Goal: Task Accomplishment & Management: Use online tool/utility

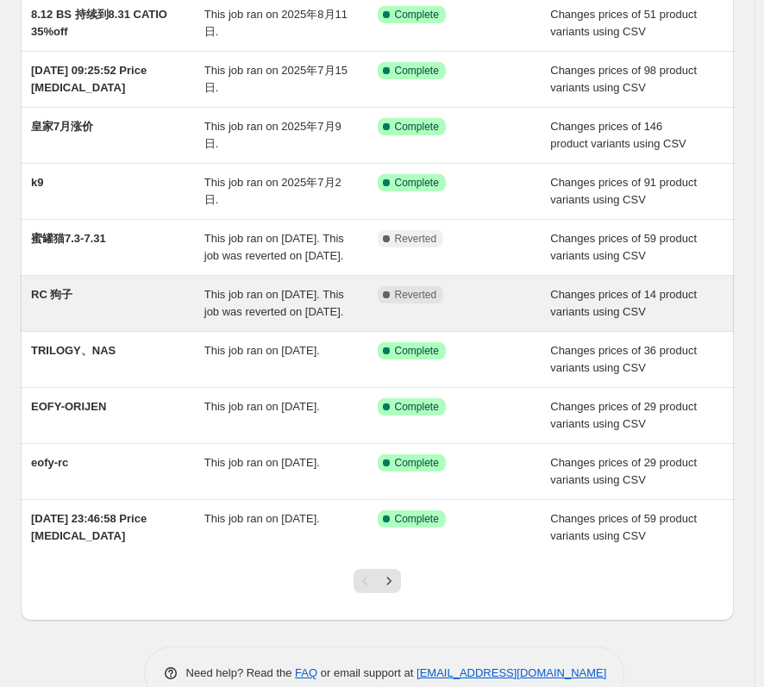
scroll to position [172, 0]
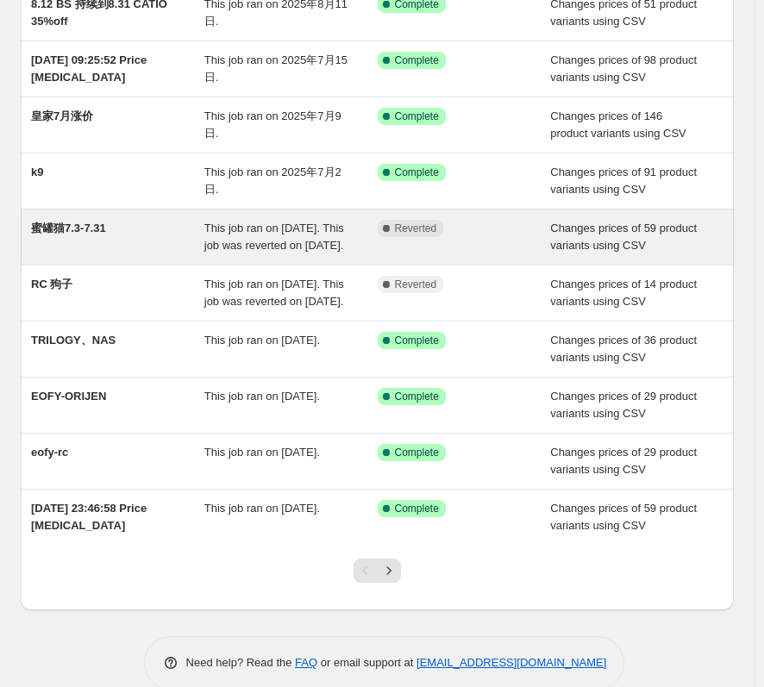
click at [90, 228] on span "蜜罐猫7.3-7.31" at bounding box center [68, 228] width 75 height 13
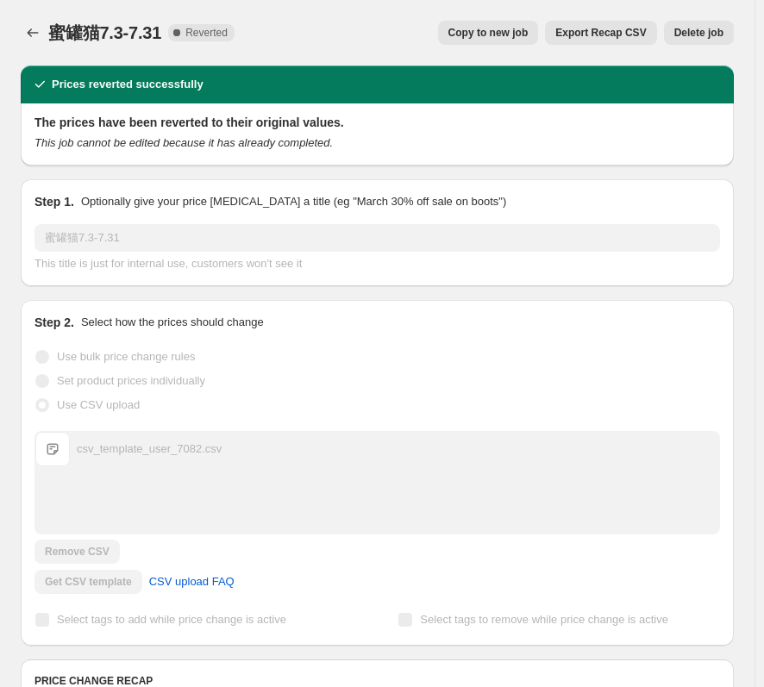
click at [96, 31] on span "蜜罐猫7.3-7.31" at bounding box center [104, 32] width 113 height 19
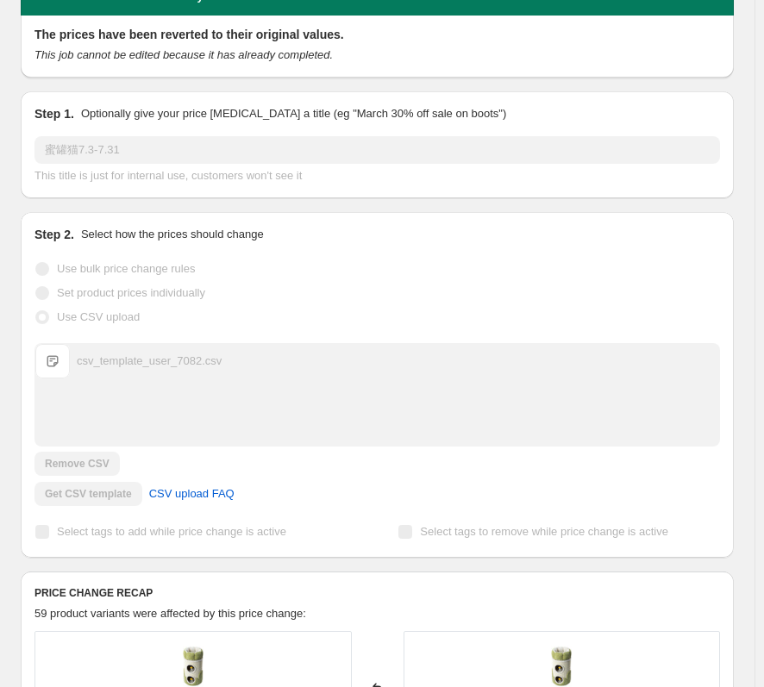
scroll to position [86, 0]
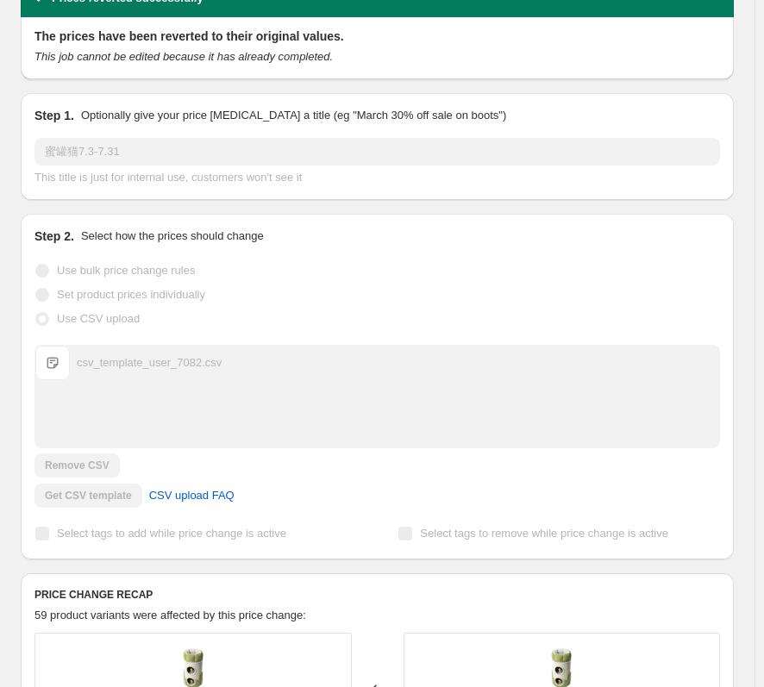
click at [57, 361] on span "csv_template_user_7082.csv" at bounding box center [52, 363] width 34 height 34
click at [132, 359] on div "csv_template_user_7082.csv" at bounding box center [149, 362] width 145 height 17
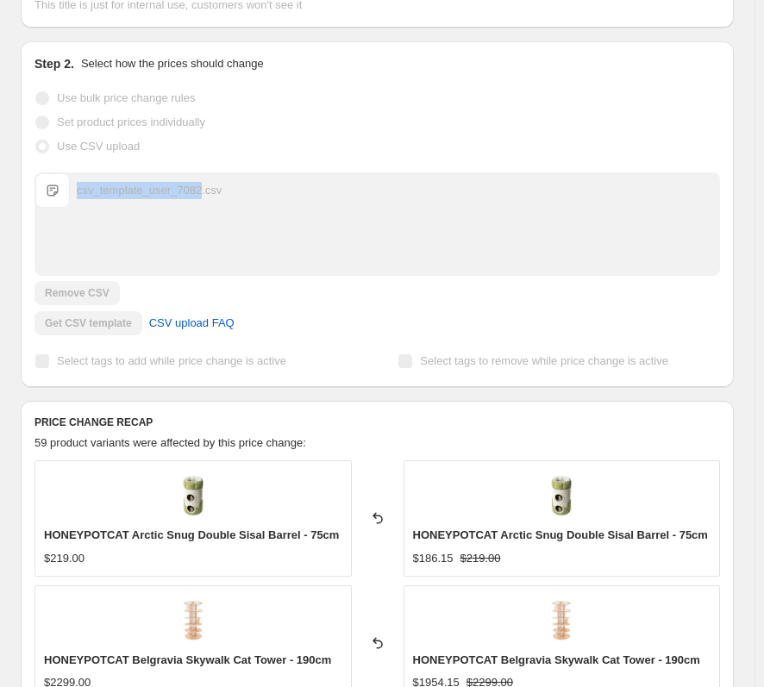
scroll to position [0, 0]
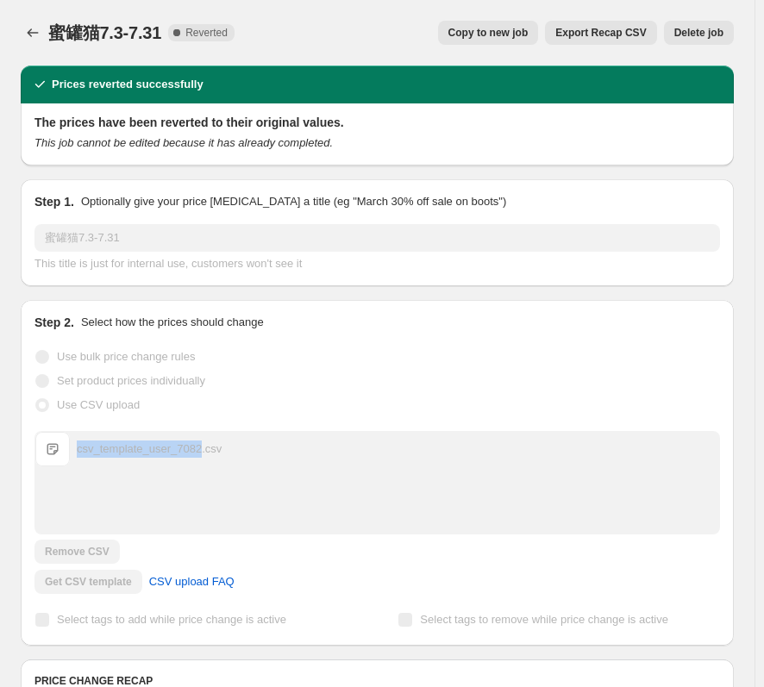
click at [494, 33] on span "Copy to new job" at bounding box center [488, 33] width 80 height 14
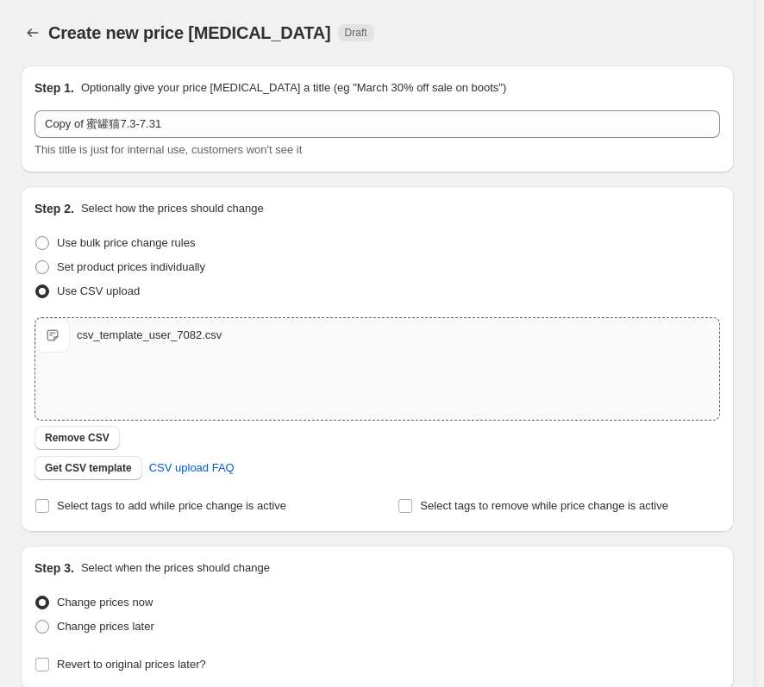
click at [88, 340] on div "csv_template_user_7082.csv" at bounding box center [149, 335] width 145 height 17
drag, startPoint x: 107, startPoint y: 341, endPoint x: 221, endPoint y: 382, distance: 121.1
click at [221, 382] on div "csv_template_user_7082.csv csv_template_user_7082.csv" at bounding box center [377, 369] width 684 height 102
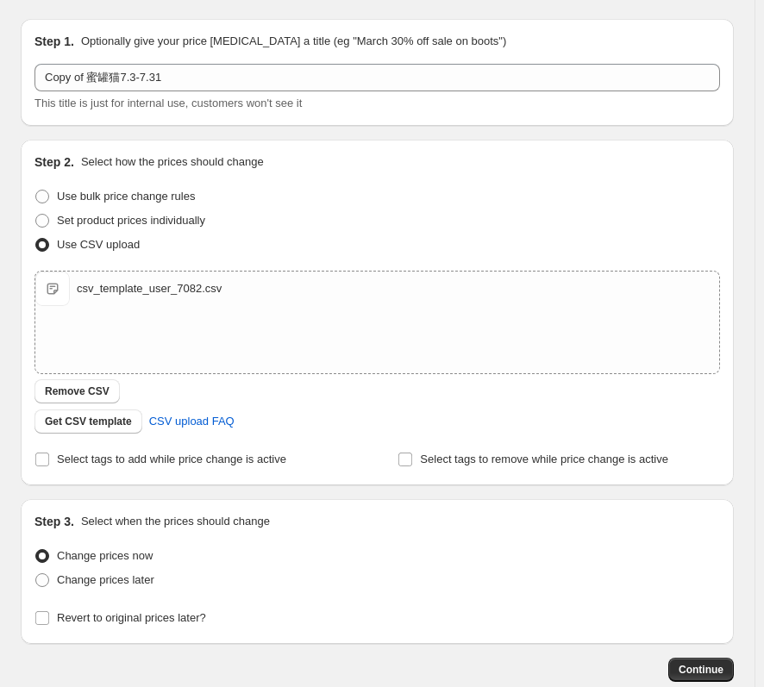
scroll to position [86, 0]
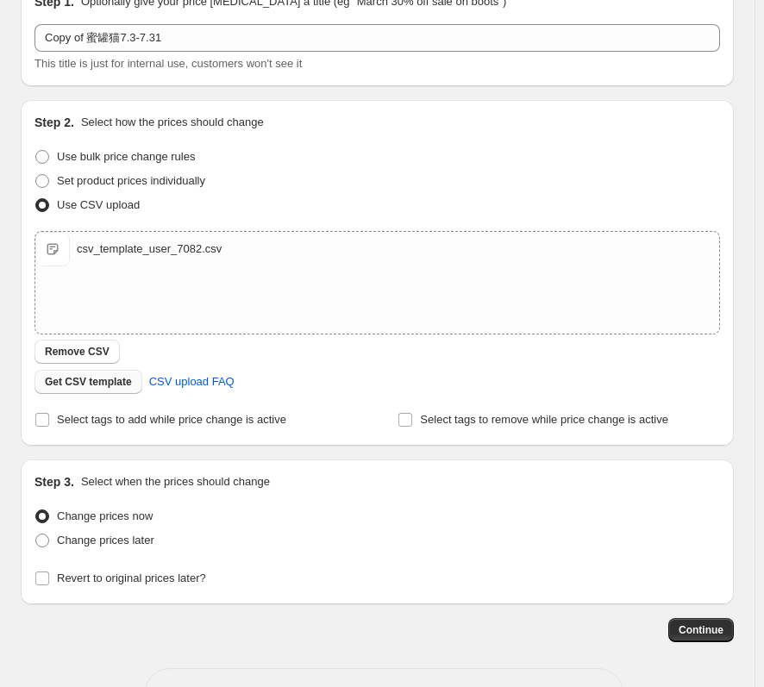
click at [93, 389] on button "Get CSV template" at bounding box center [88, 382] width 108 height 24
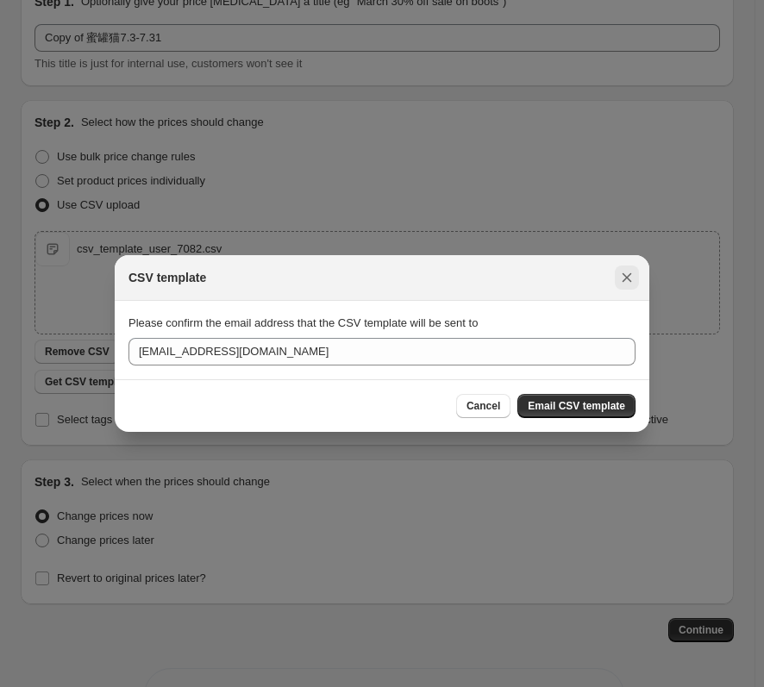
click at [624, 267] on button "Close" at bounding box center [627, 278] width 24 height 24
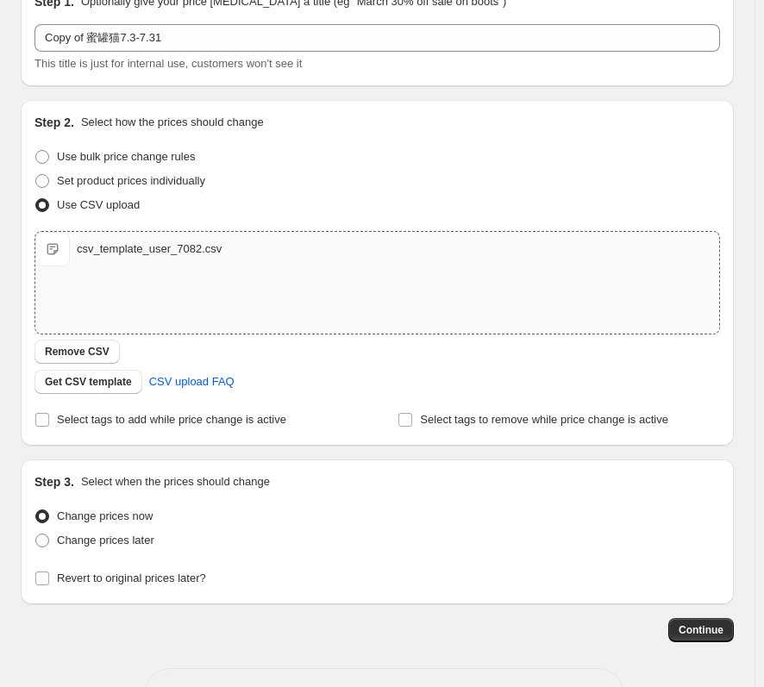
drag, startPoint x: 135, startPoint y: 250, endPoint x: 116, endPoint y: 258, distance: 20.5
click at [116, 258] on div "csv_template_user_7082.csv csv_template_user_7082.csv" at bounding box center [377, 249] width 684 height 34
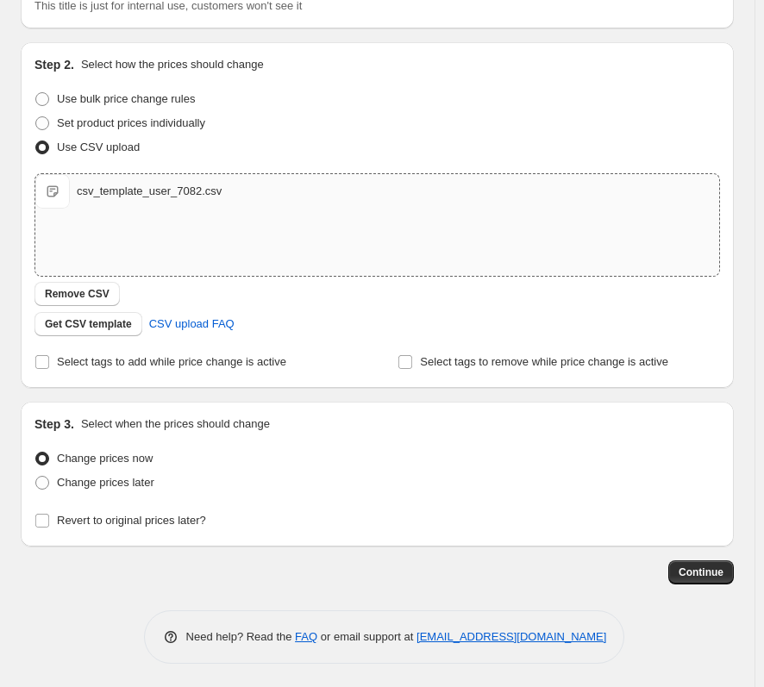
scroll to position [147, 0]
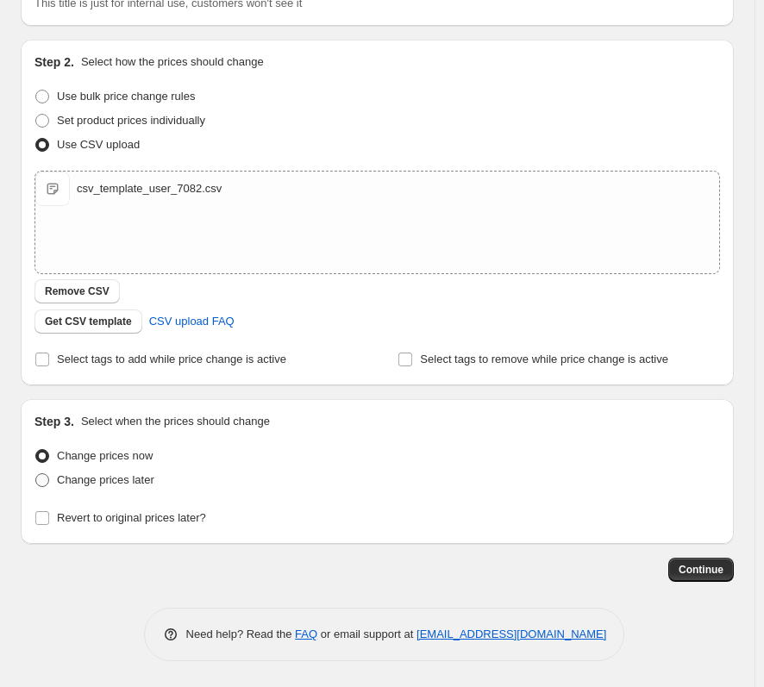
click at [122, 482] on span "Change prices later" at bounding box center [105, 479] width 97 height 13
click at [36, 474] on input "Change prices later" at bounding box center [35, 473] width 1 height 1
radio input "true"
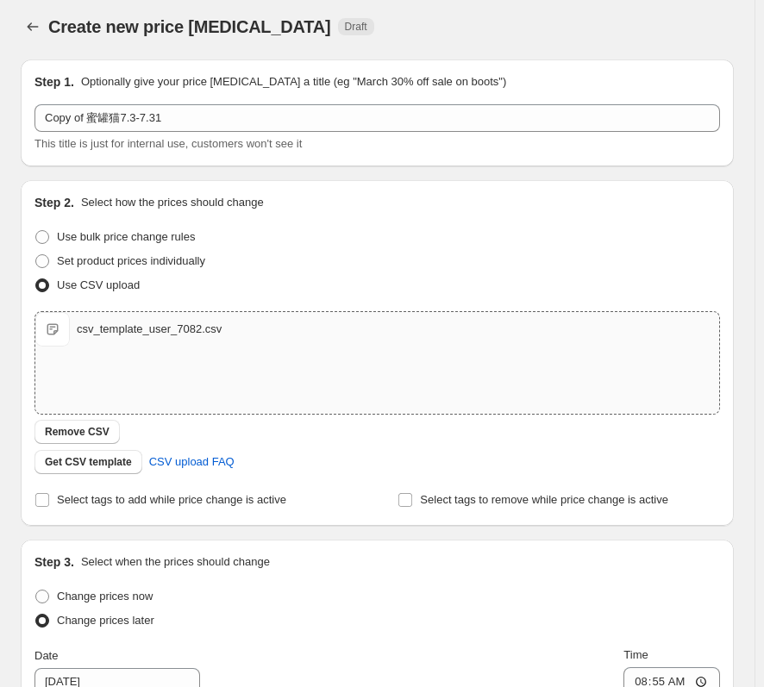
scroll to position [0, 0]
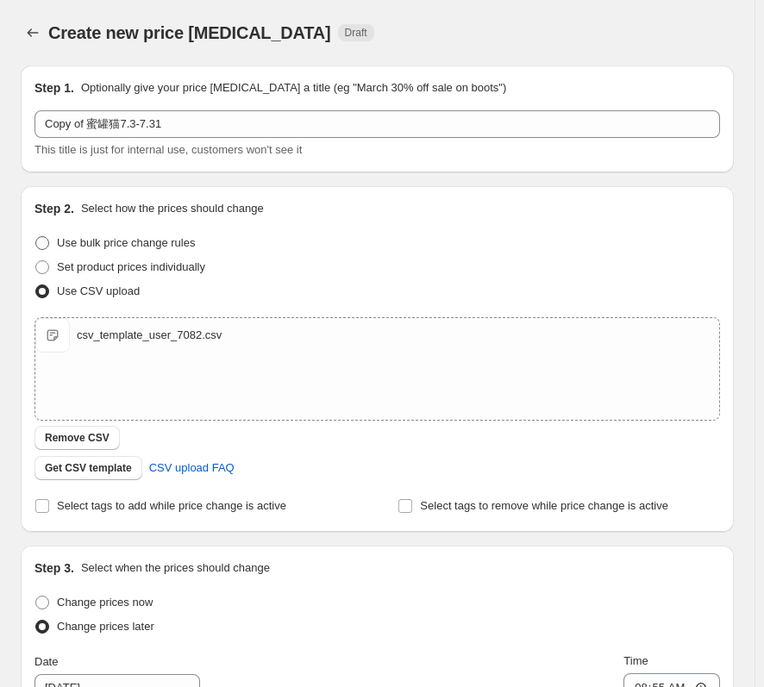
click at [141, 241] on span "Use bulk price change rules" at bounding box center [126, 242] width 138 height 13
click at [36, 237] on input "Use bulk price change rules" at bounding box center [35, 236] width 1 height 1
radio input "true"
select select "percentage"
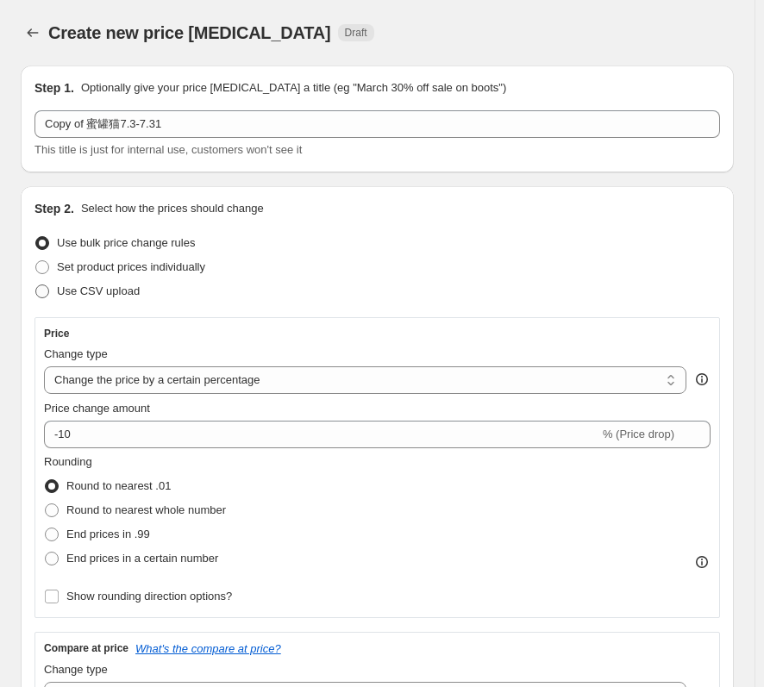
click at [108, 293] on span "Use CSV upload" at bounding box center [98, 290] width 83 height 13
click at [36, 285] on input "Use CSV upload" at bounding box center [35, 284] width 1 height 1
radio input "true"
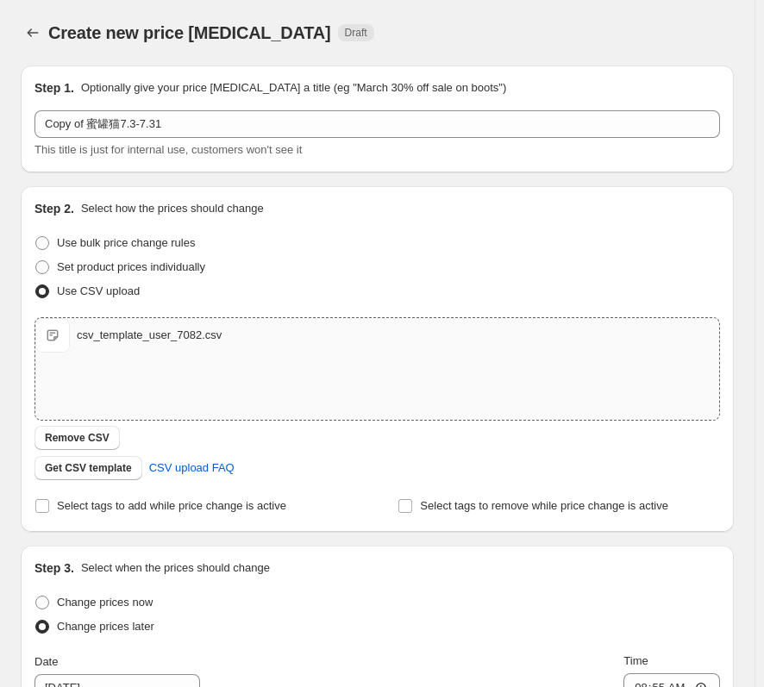
click at [55, 338] on span "csv_template_user_7082.csv" at bounding box center [52, 335] width 34 height 34
click at [30, 37] on icon "Price change jobs" at bounding box center [32, 32] width 17 height 17
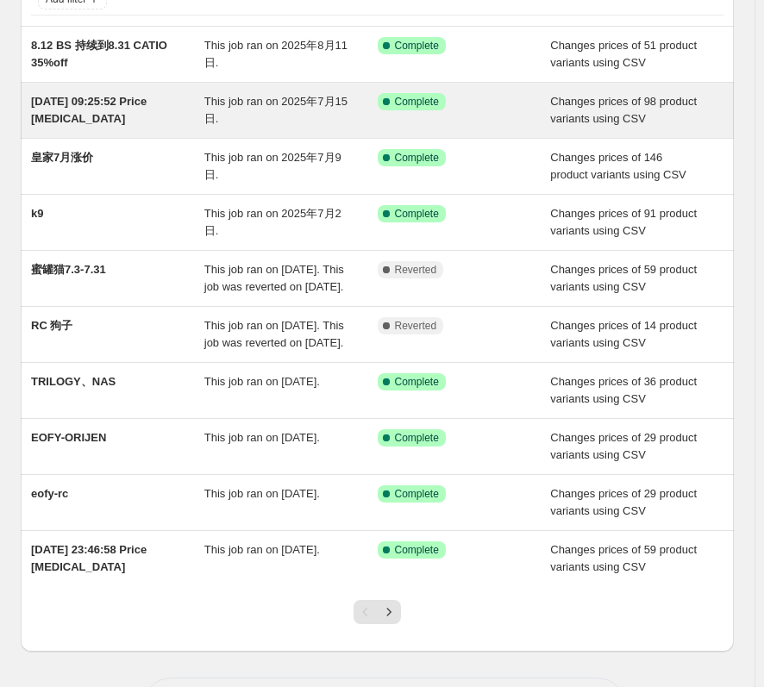
scroll to position [172, 0]
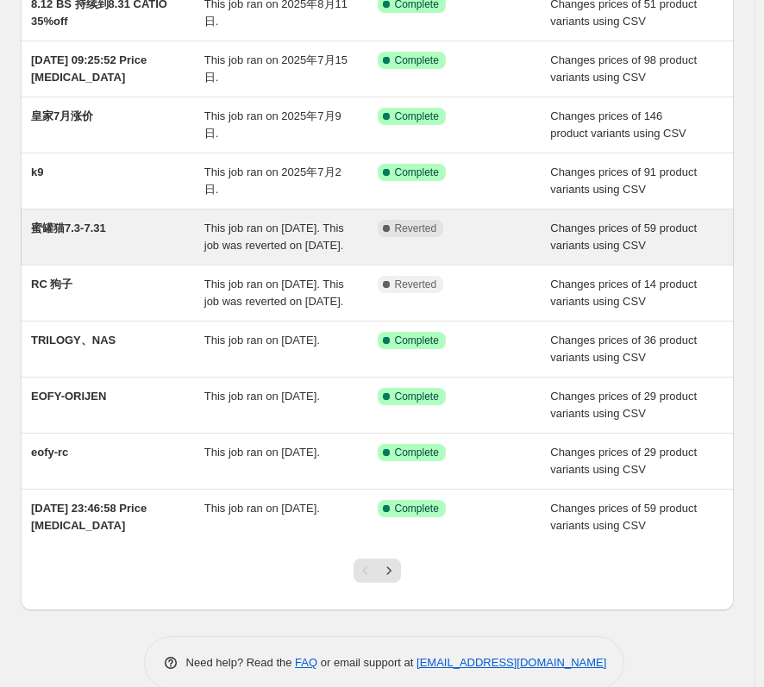
click at [254, 247] on span "This job ran on [DATE]. This job was reverted on [DATE]." at bounding box center [274, 237] width 140 height 30
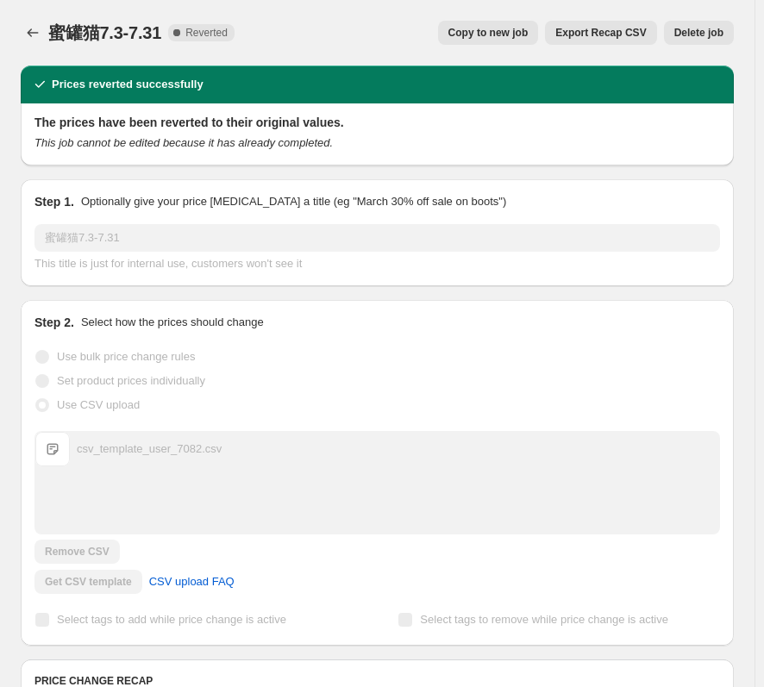
click at [498, 32] on span "Copy to new job" at bounding box center [488, 33] width 80 height 14
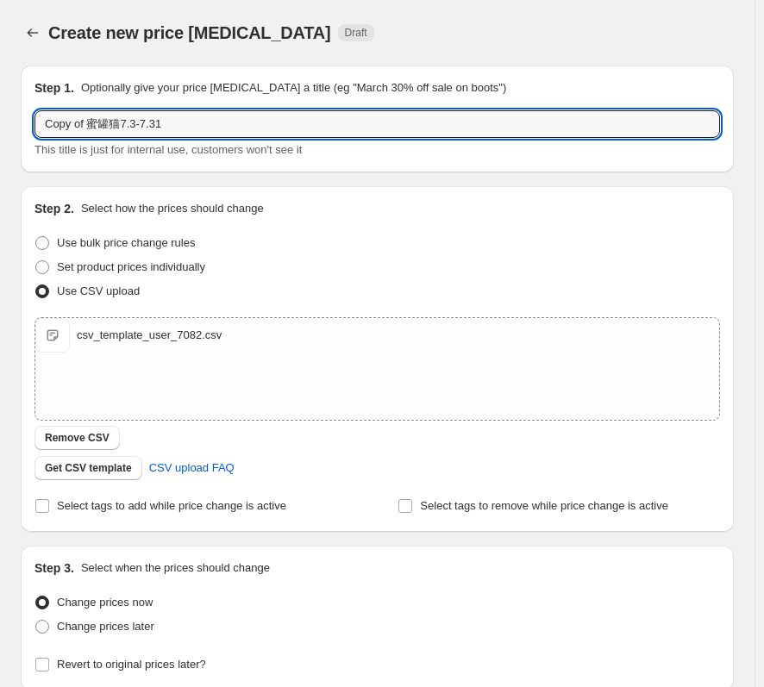
drag, startPoint x: 88, startPoint y: 126, endPoint x: -11, endPoint y: 127, distance: 99.1
click at [0, 127] on html "Home Settings Plans Skip to content Create new price [MEDICAL_DATA]. This page …" at bounding box center [382, 343] width 764 height 687
drag, startPoint x: 127, startPoint y: 126, endPoint x: 77, endPoint y: 129, distance: 50.1
click at [77, 129] on input "蜜罐猫7.3-7.31" at bounding box center [376, 124] width 685 height 28
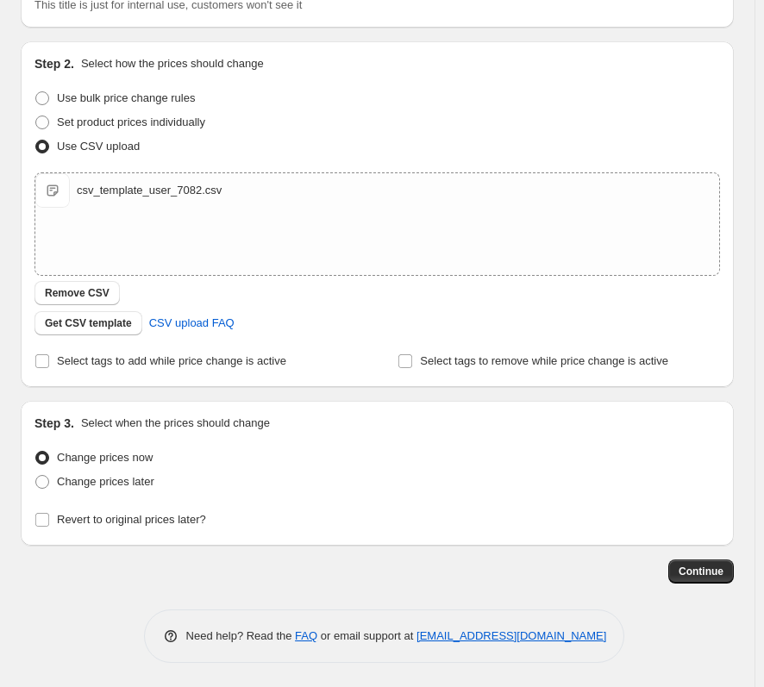
scroll to position [147, 0]
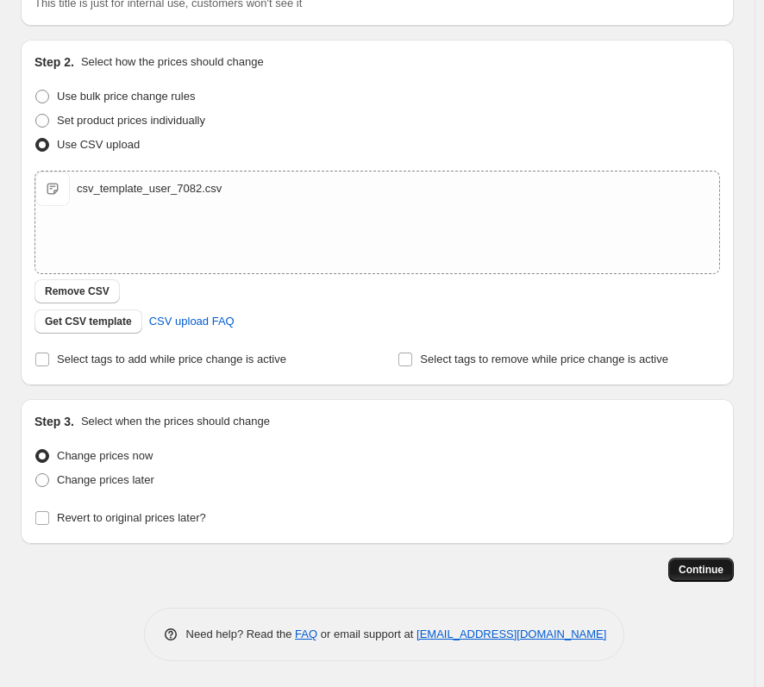
type input "蜜罐猫8月"
click at [706, 566] on span "Continue" at bounding box center [700, 570] width 45 height 14
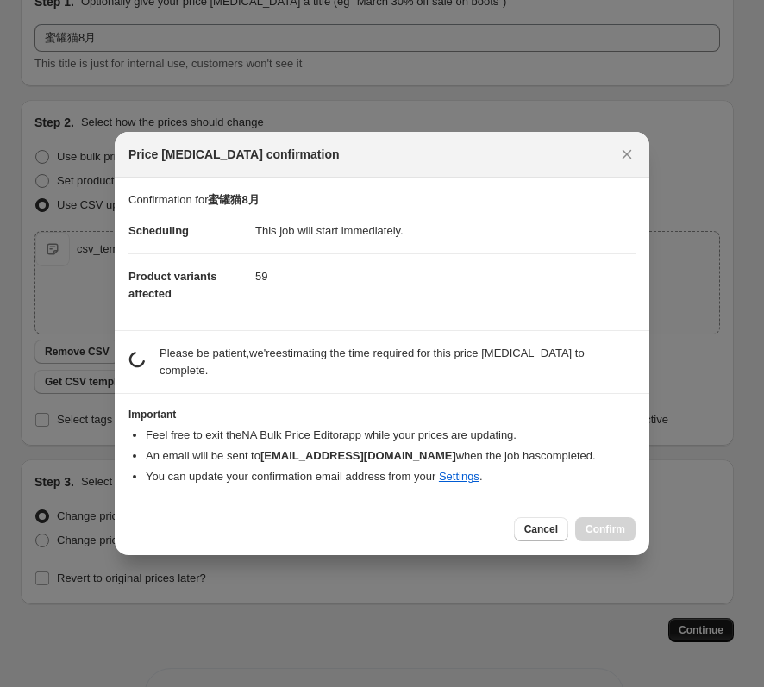
scroll to position [0, 0]
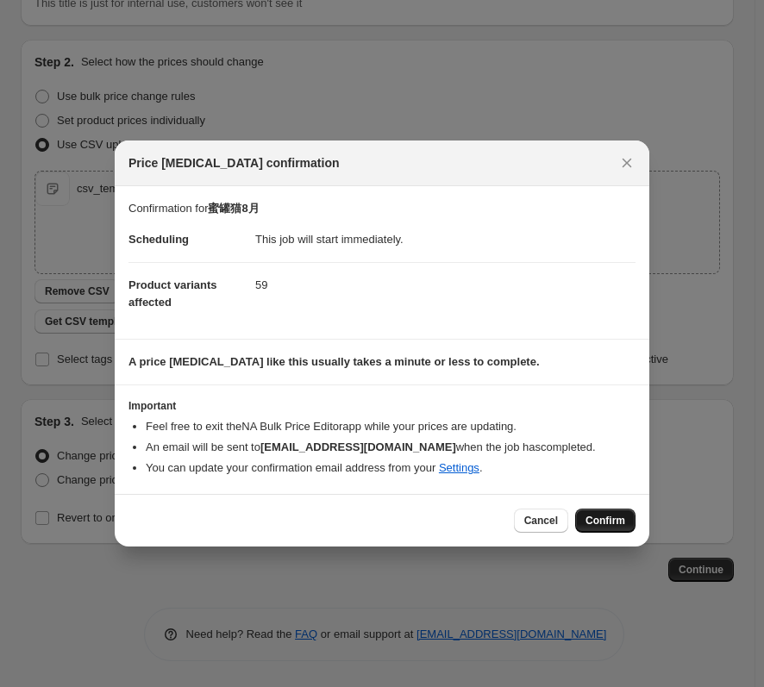
click at [616, 513] on button "Confirm" at bounding box center [605, 521] width 60 height 24
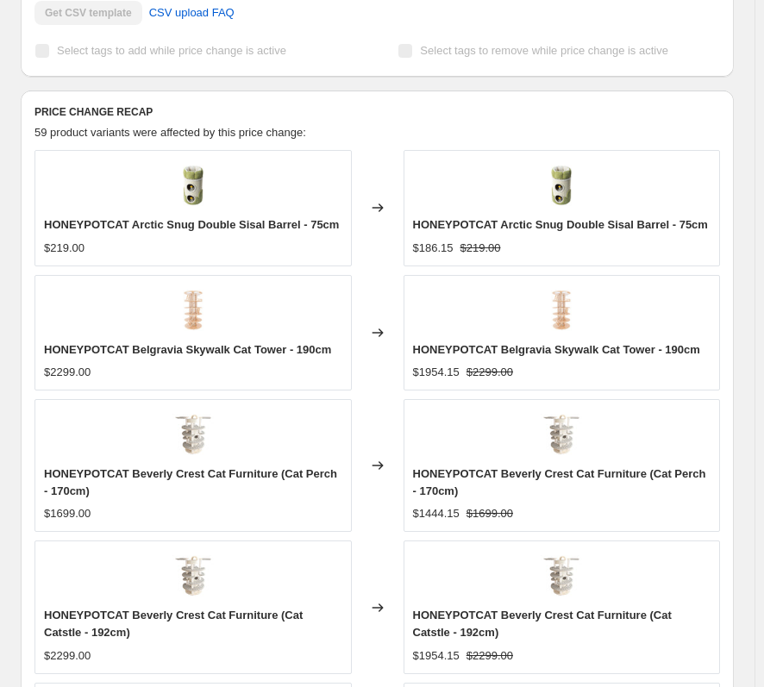
scroll to position [345, 0]
